Goal: Find specific page/section

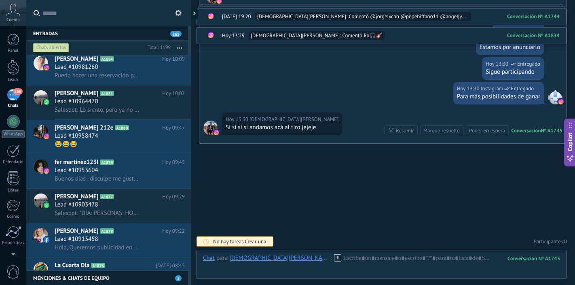
scroll to position [182, 0]
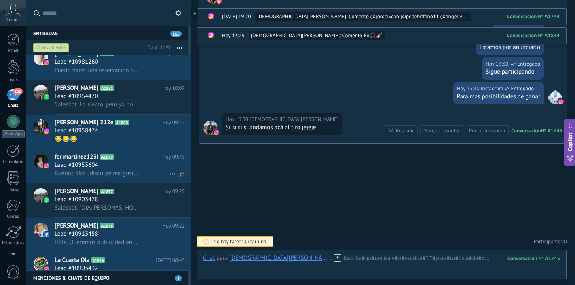
click at [127, 165] on div "Lead #10953604" at bounding box center [120, 165] width 130 height 8
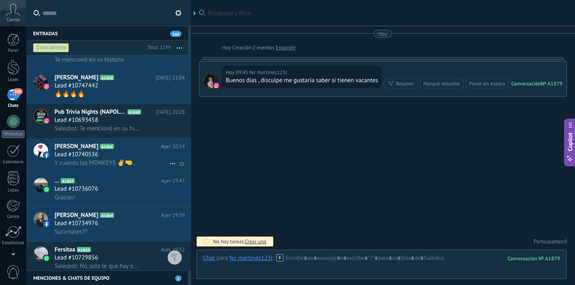
scroll to position [766, 0]
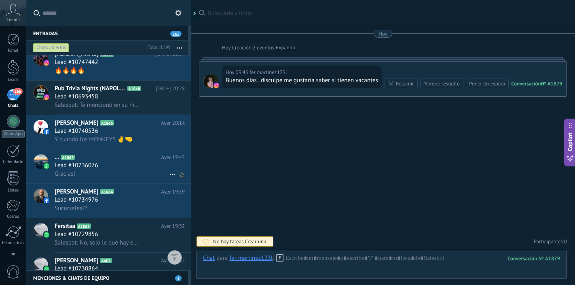
click at [97, 169] on span "Lead #10736076" at bounding box center [77, 165] width 44 height 8
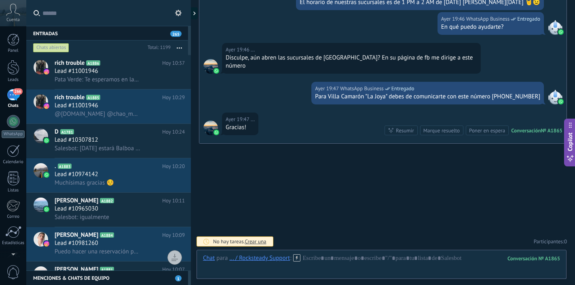
click at [426, 173] on div "Buscar Búsqueda y filtro Carga más [DATE] [DATE] Creación: 2 eventos Expandir […" at bounding box center [383, 29] width 384 height 509
